Goal: Check status: Check status

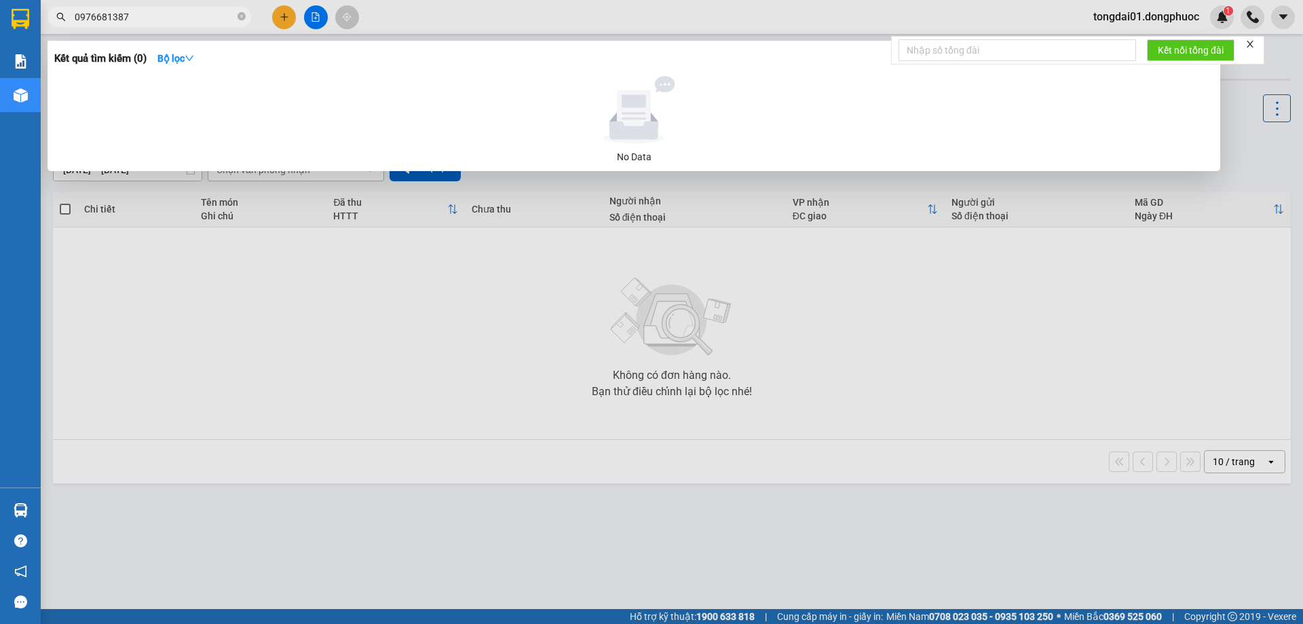
click at [119, 14] on input "0976681387" at bounding box center [155, 17] width 160 height 15
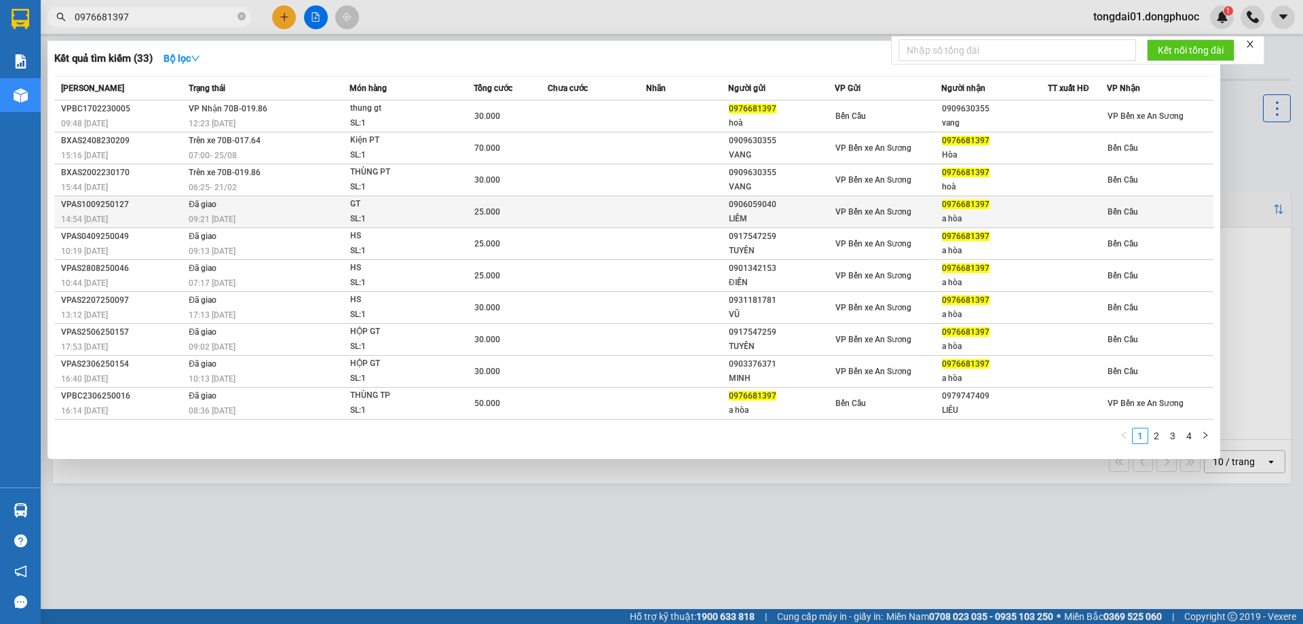
type input "0976681397"
click at [261, 206] on td "Đã giao 09:21 [DATE]" at bounding box center [267, 212] width 164 height 32
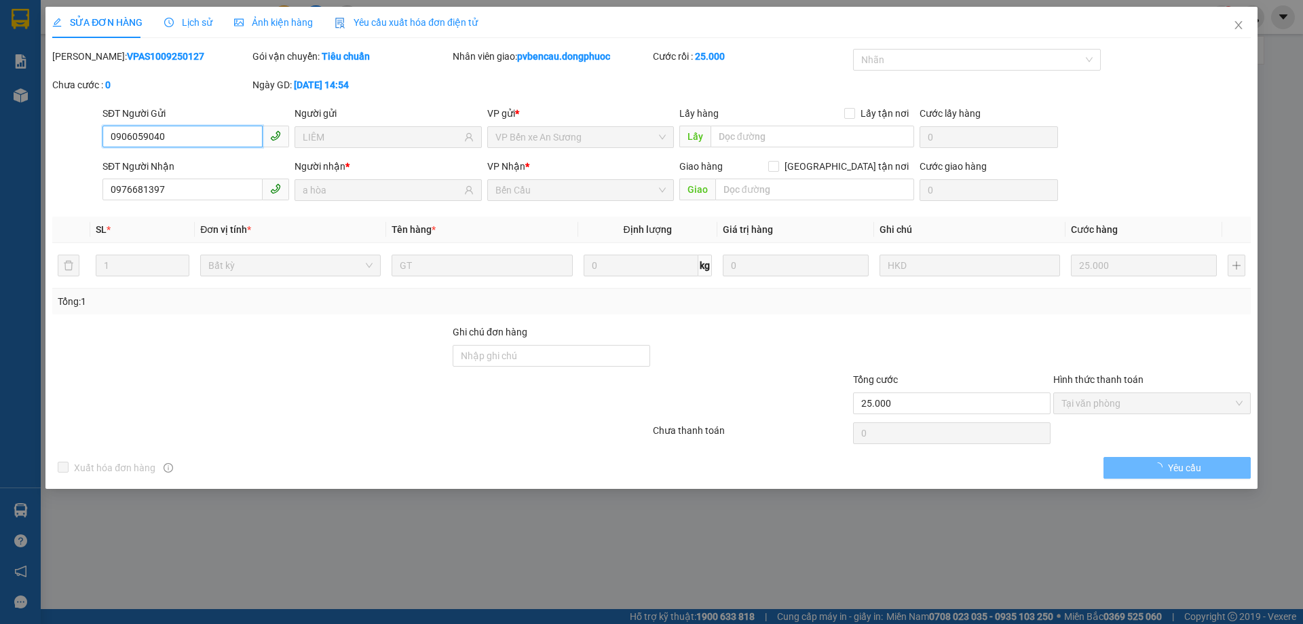
type input "0906059040"
type input "LIÊM"
type input "0976681397"
type input "a hòa"
type input "25.000"
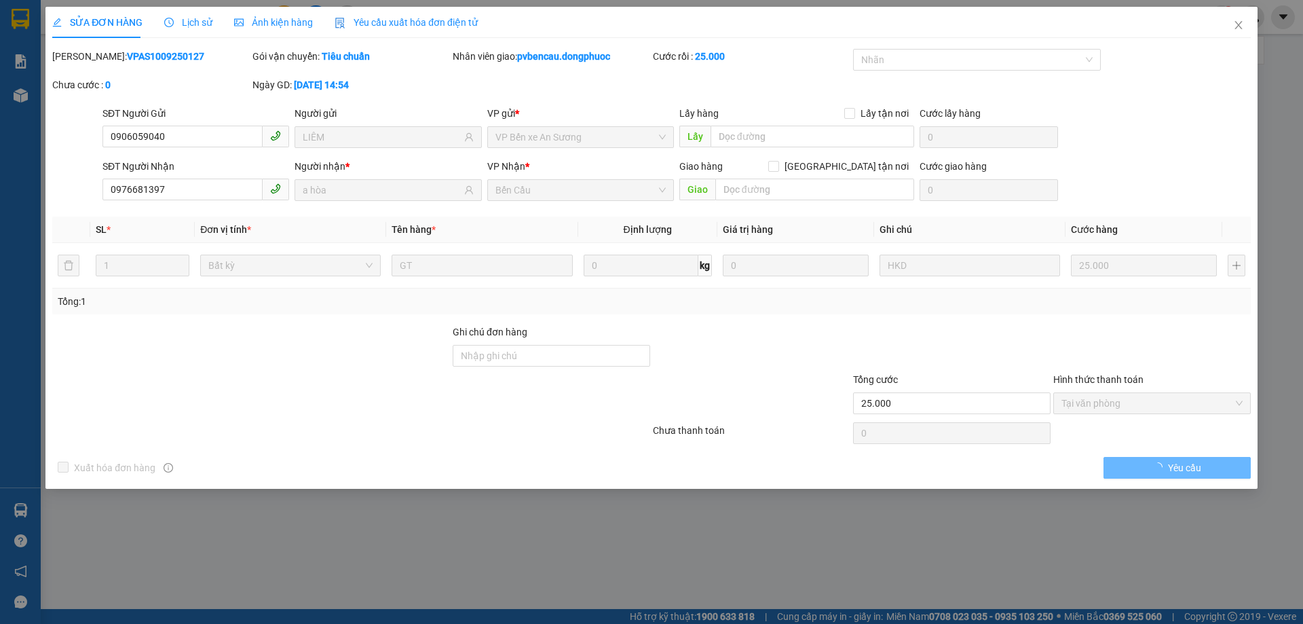
click at [187, 26] on span "Lịch sử" at bounding box center [188, 22] width 48 height 11
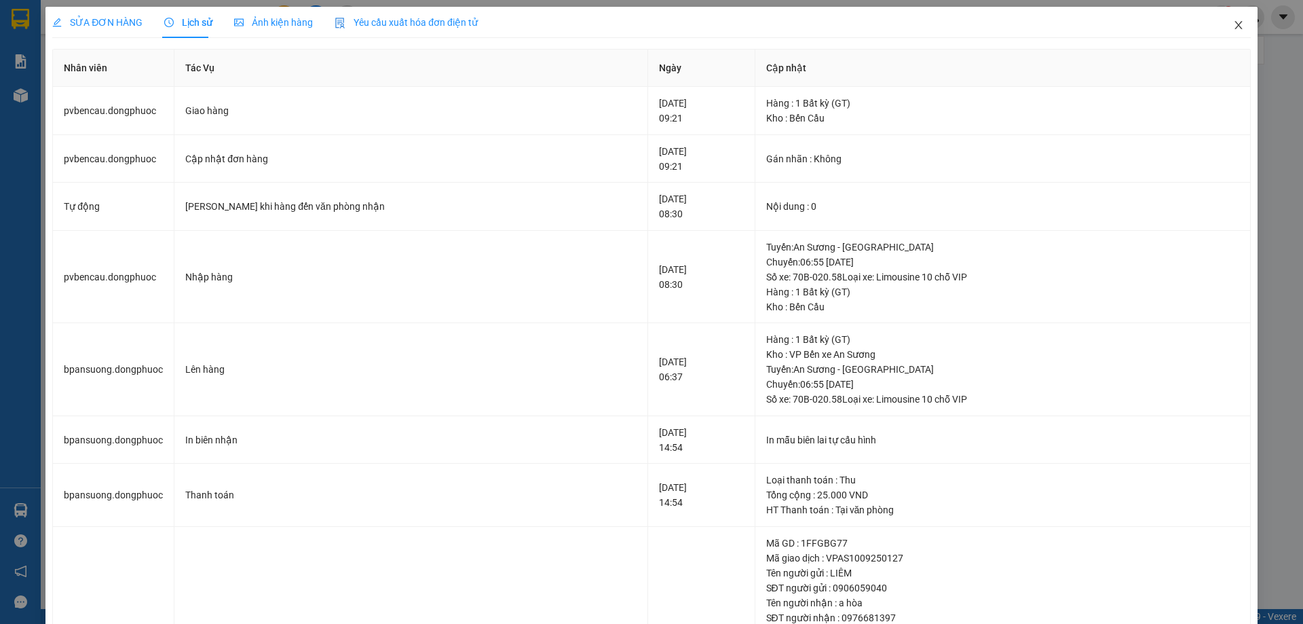
click at [1234, 25] on icon "close" at bounding box center [1237, 25] width 7 height 8
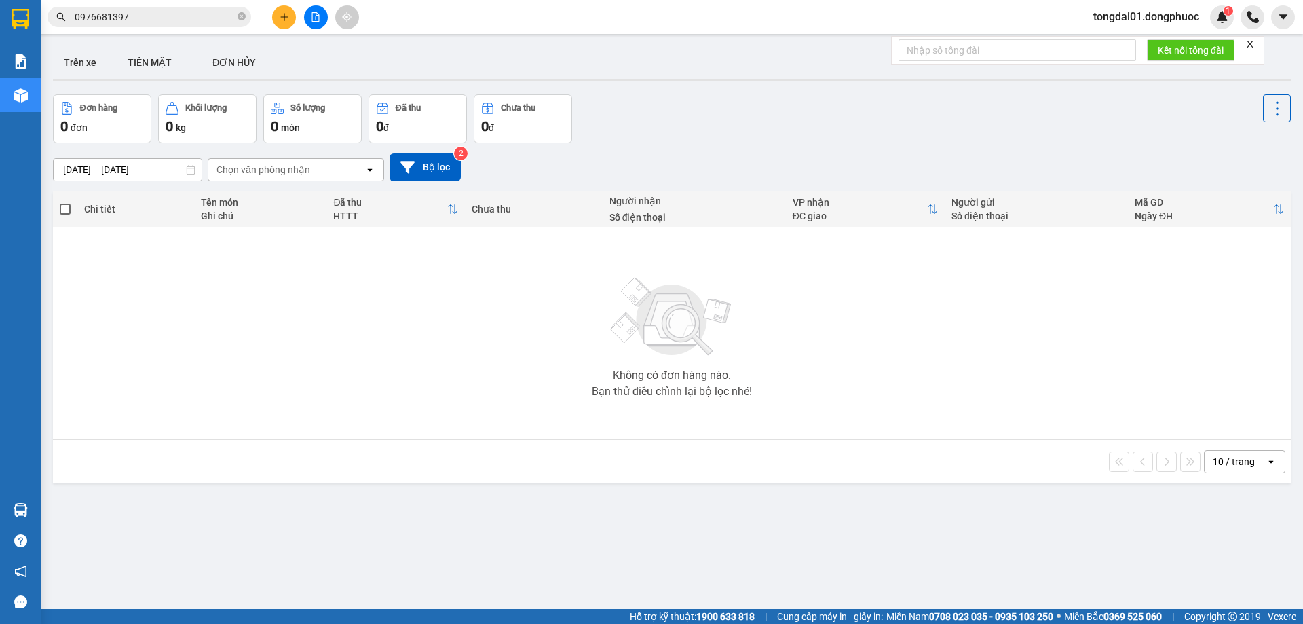
click at [196, 17] on input "0976681397" at bounding box center [155, 17] width 160 height 15
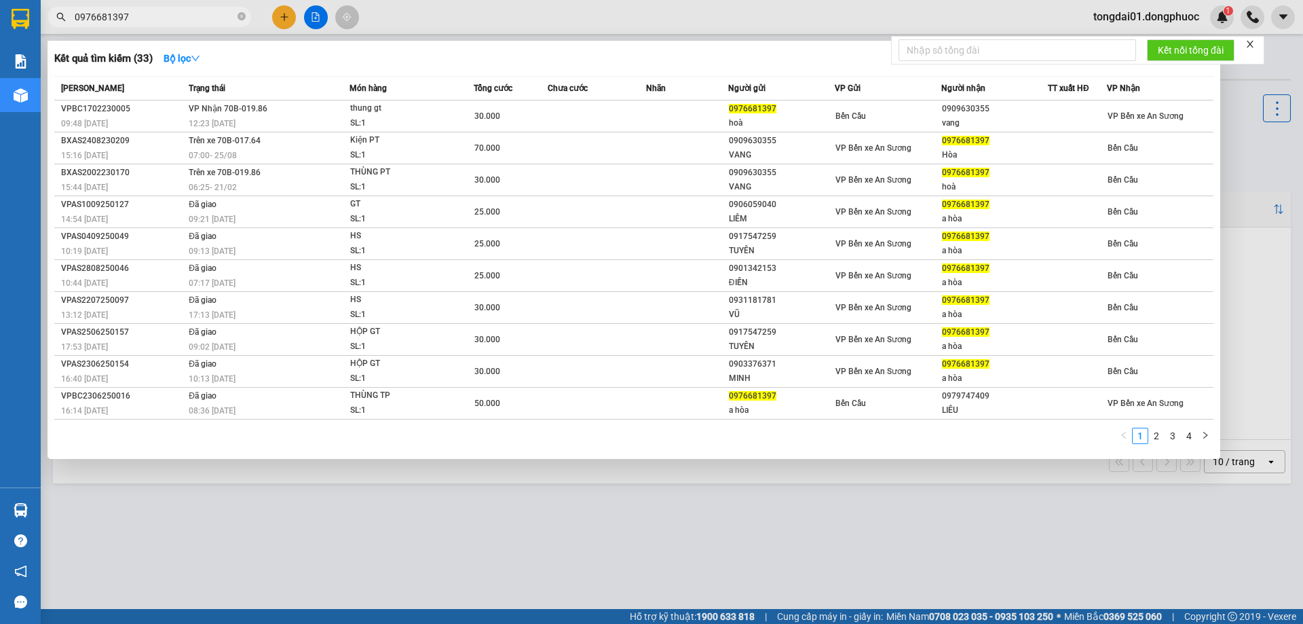
click at [1156, 435] on link "2" at bounding box center [1156, 435] width 15 height 15
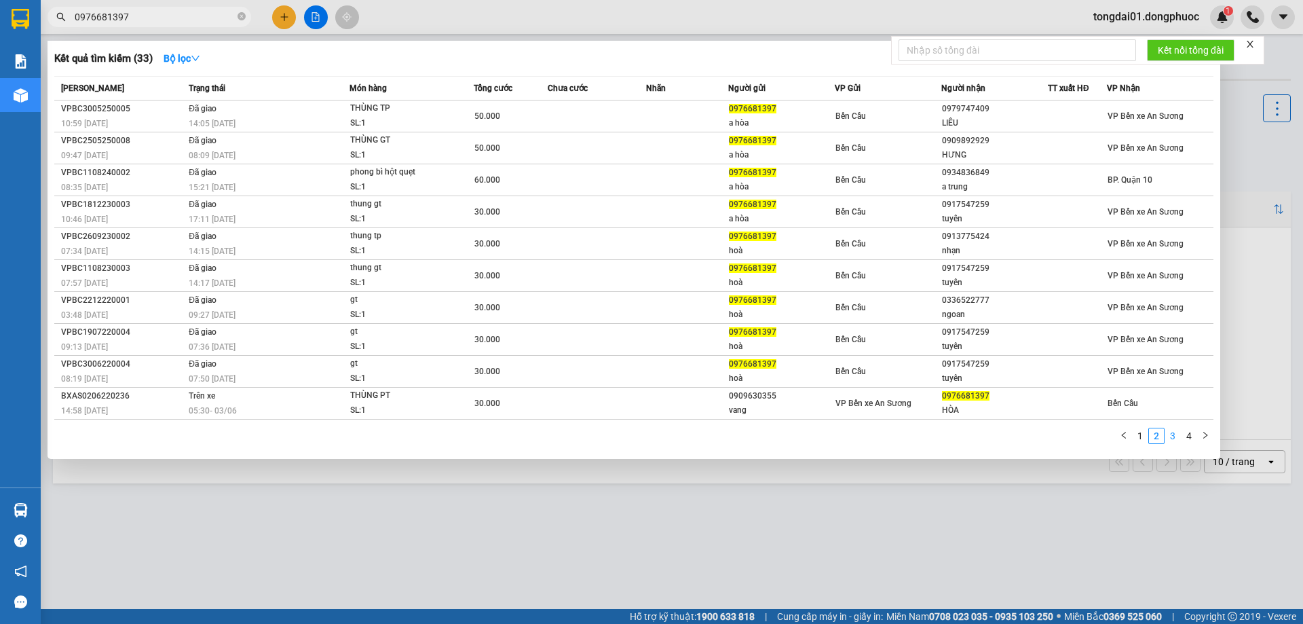
click at [1174, 432] on link "3" at bounding box center [1172, 435] width 15 height 15
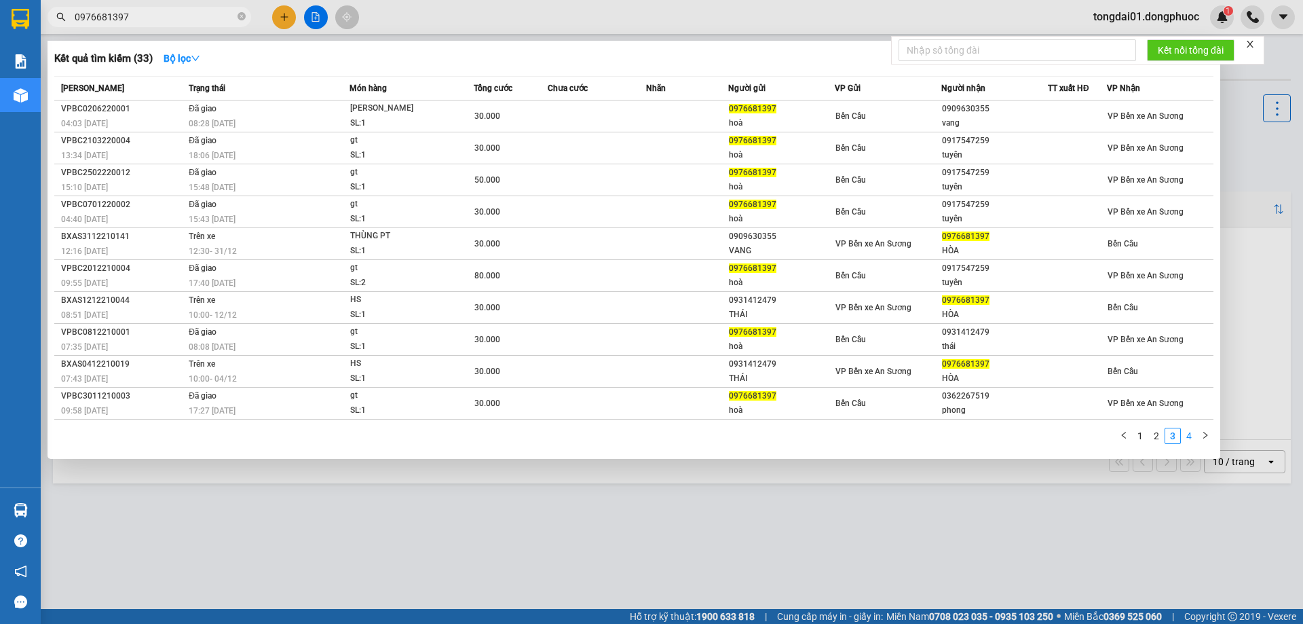
click at [1188, 434] on link "4" at bounding box center [1189, 435] width 15 height 15
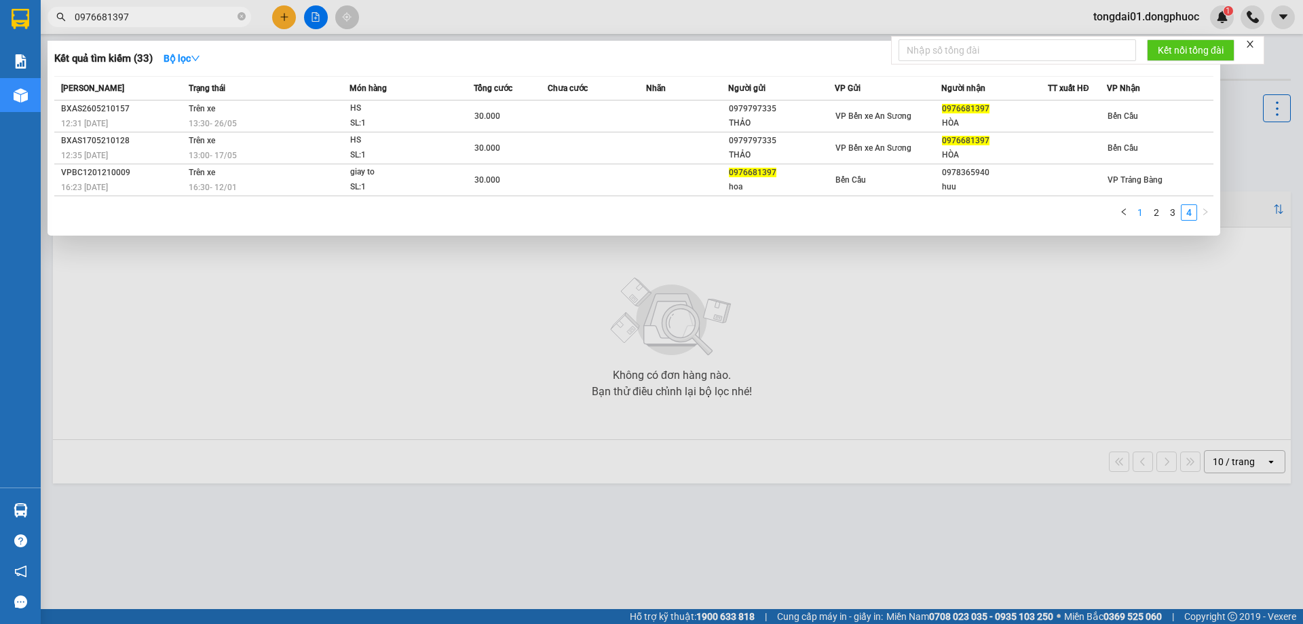
click at [1136, 212] on link "1" at bounding box center [1140, 212] width 15 height 15
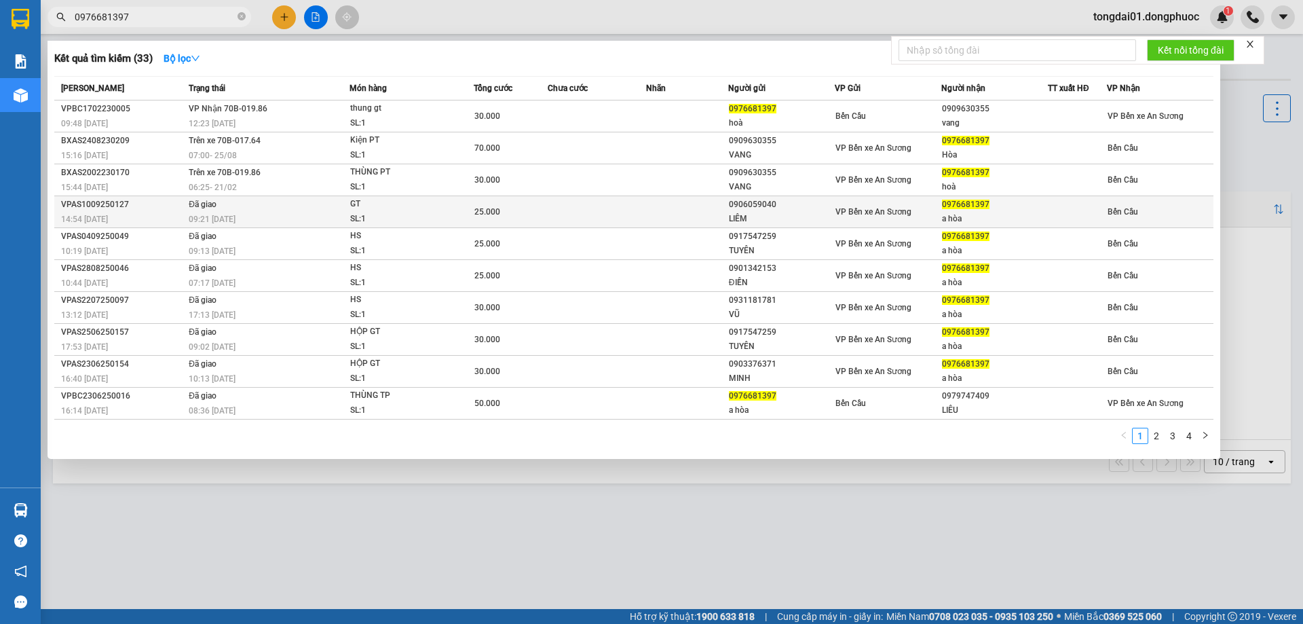
click at [247, 214] on div "09:21 [DATE]" at bounding box center [269, 219] width 160 height 15
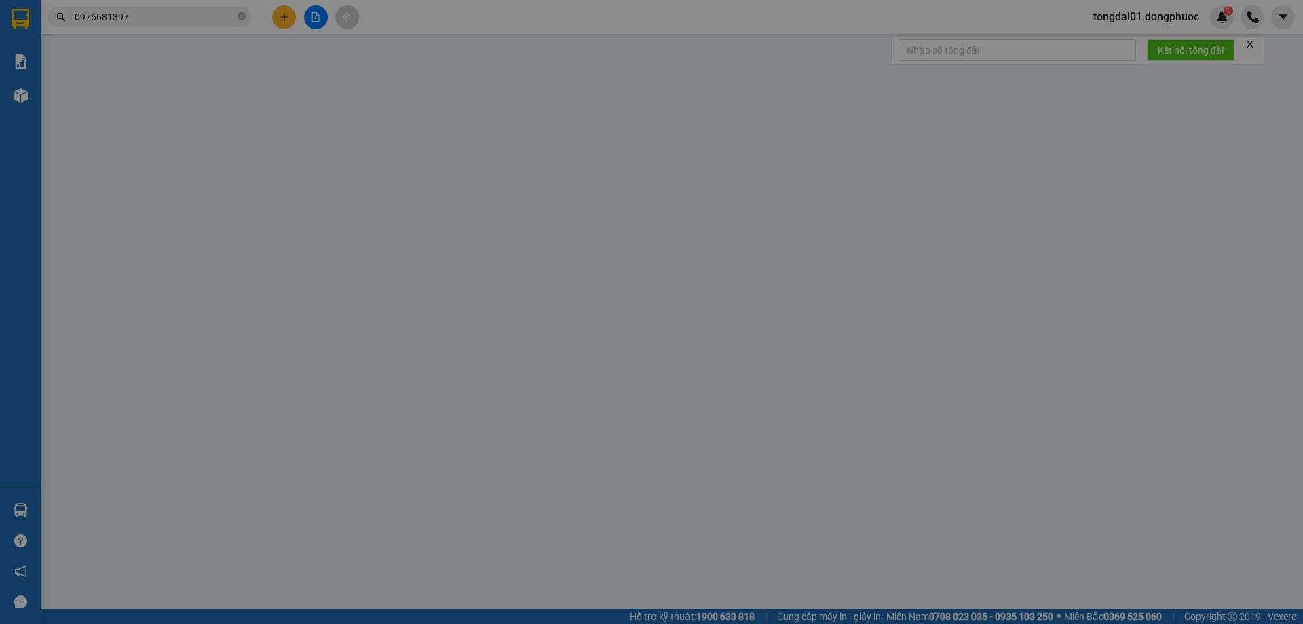
type input "0906059040"
type input "LIÊM"
type input "0976681397"
type input "a hòa"
type input "25.000"
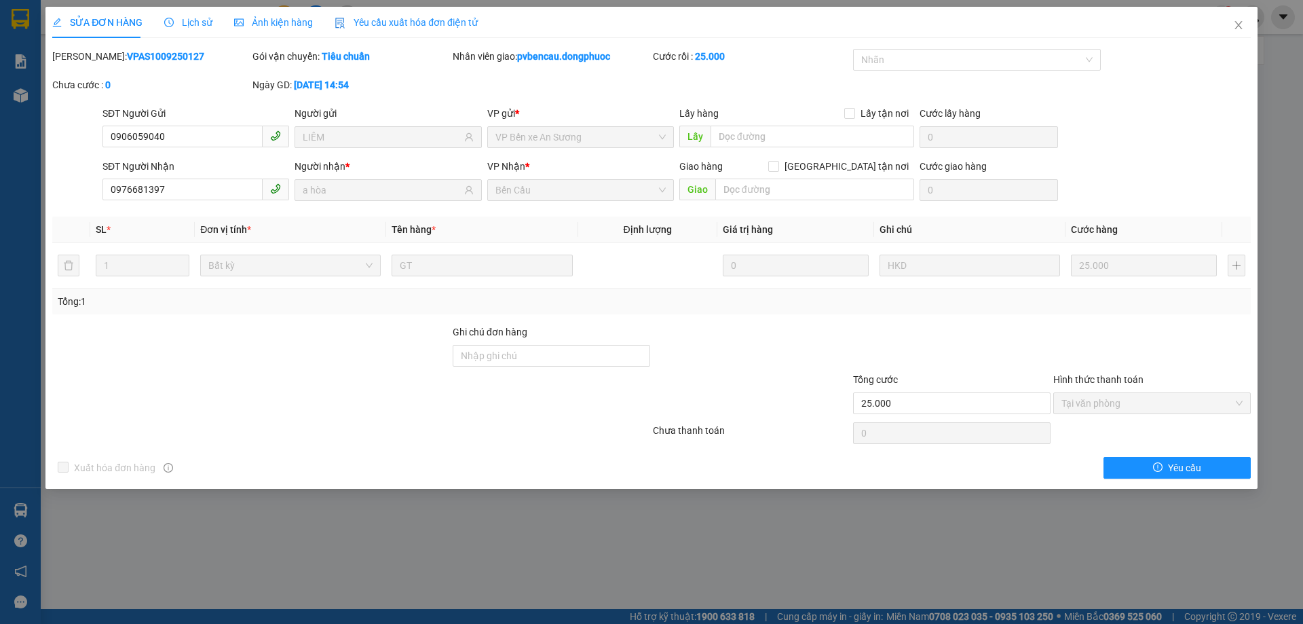
click at [194, 26] on span "Lịch sử" at bounding box center [188, 22] width 48 height 11
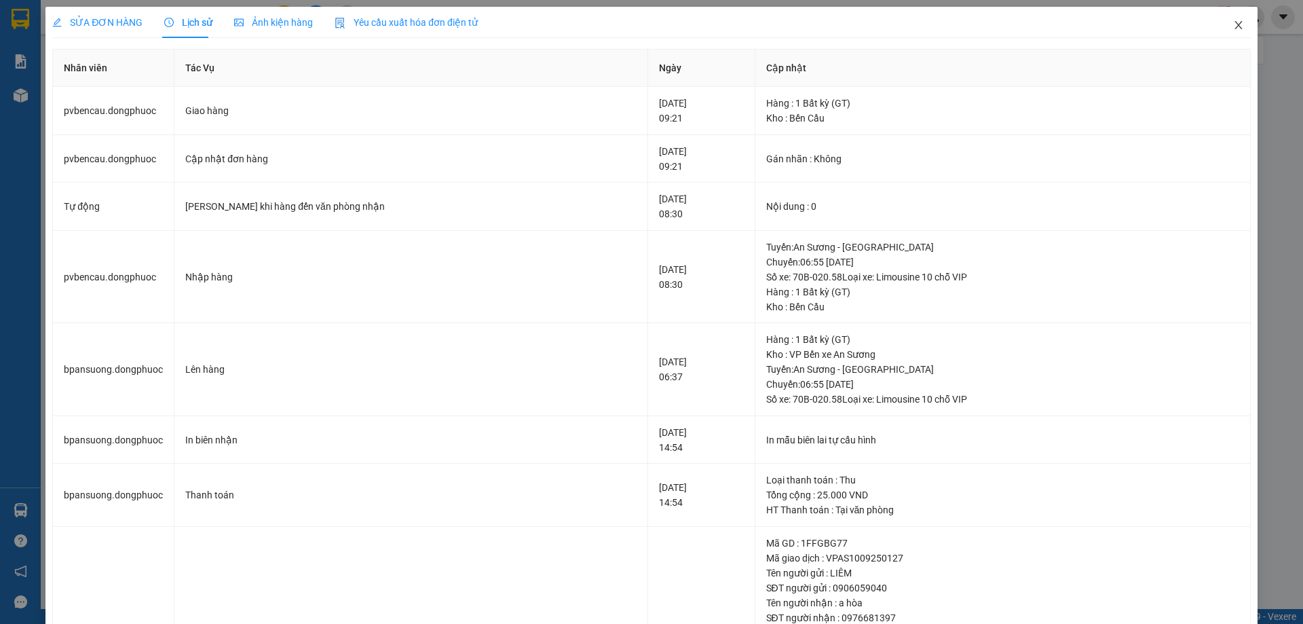
click at [1233, 29] on icon "close" at bounding box center [1238, 25] width 11 height 11
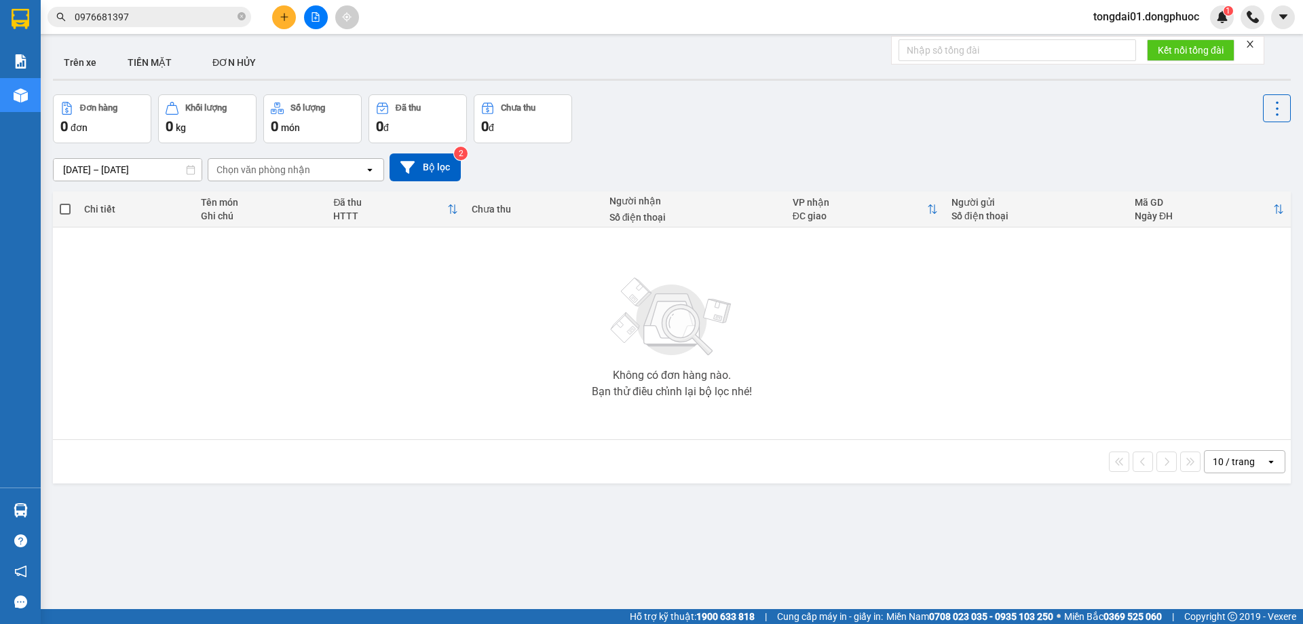
click at [185, 22] on input "0976681397" at bounding box center [155, 17] width 160 height 15
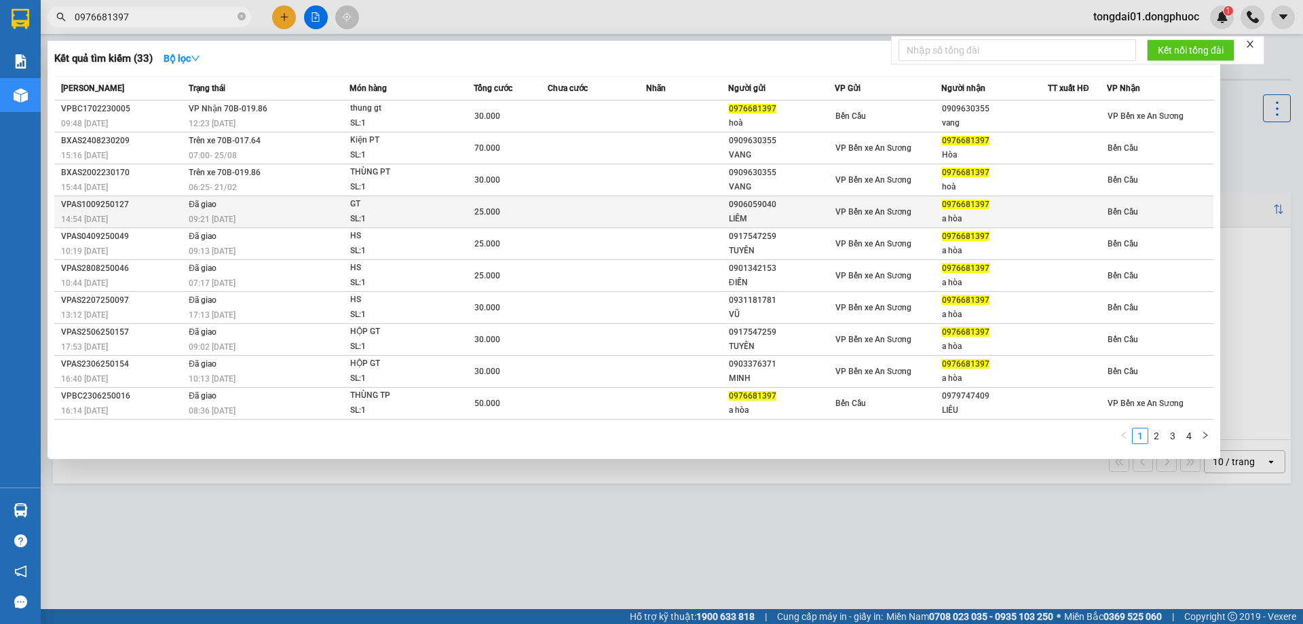
click at [318, 212] on div "09:21 [DATE]" at bounding box center [269, 219] width 160 height 15
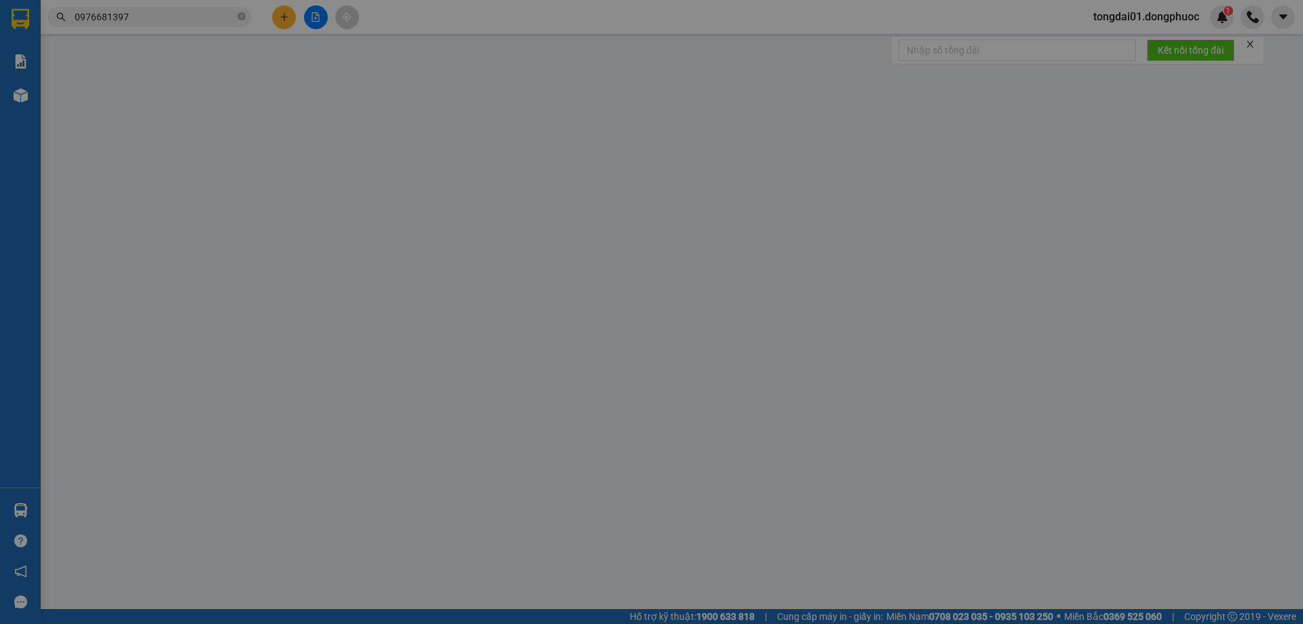
type input "0906059040"
type input "LIÊM"
type input "0976681397"
type input "a hòa"
type input "25.000"
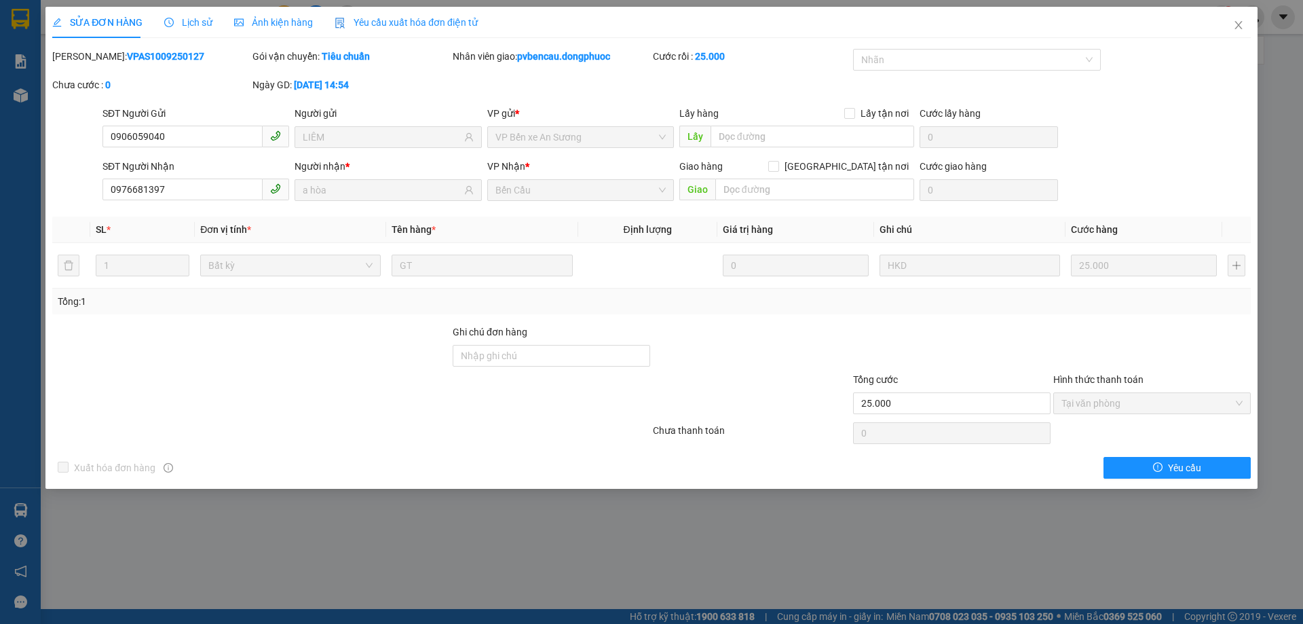
drag, startPoint x: 201, startPoint y: 26, endPoint x: 214, endPoint y: 48, distance: 25.3
click at [200, 26] on span "Lịch sử" at bounding box center [188, 22] width 48 height 11
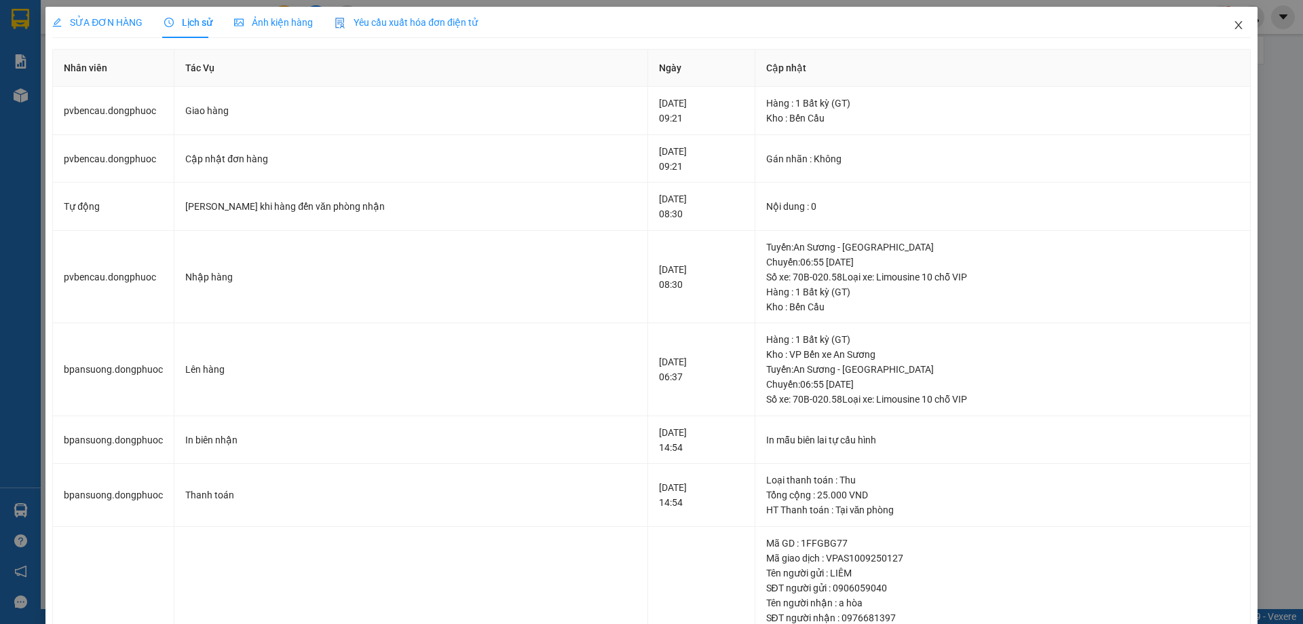
click at [1233, 29] on icon "close" at bounding box center [1238, 25] width 11 height 11
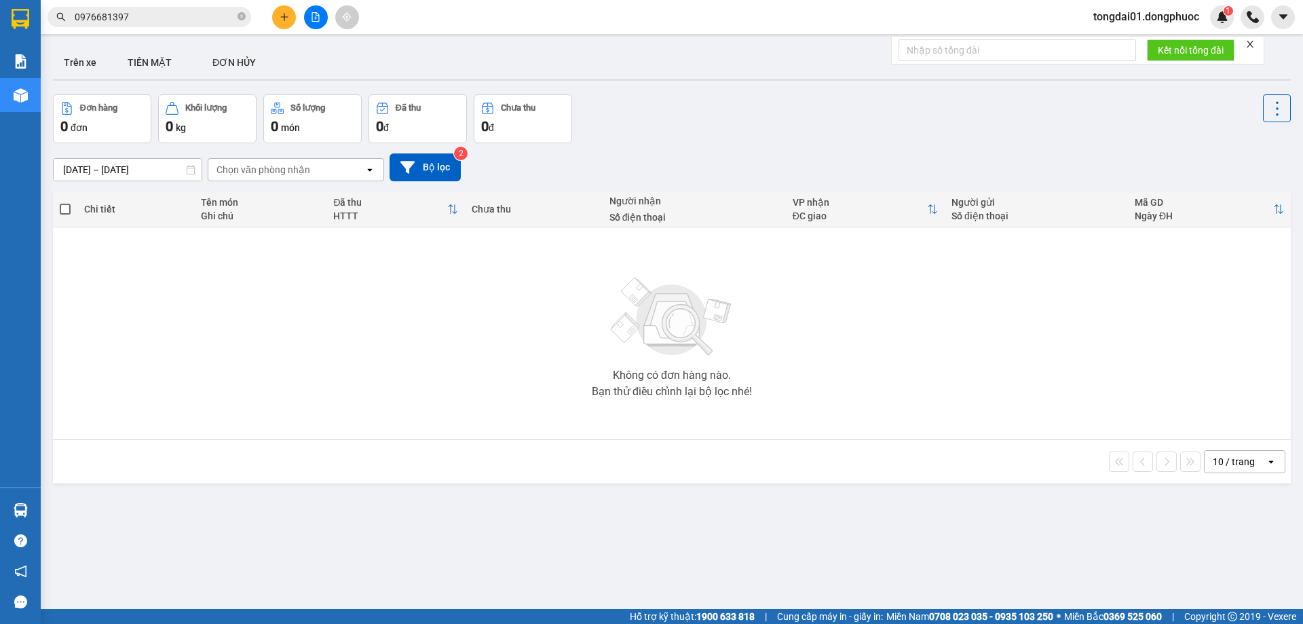
click at [140, 19] on input "0976681397" at bounding box center [155, 17] width 160 height 15
